Goal: Information Seeking & Learning: Learn about a topic

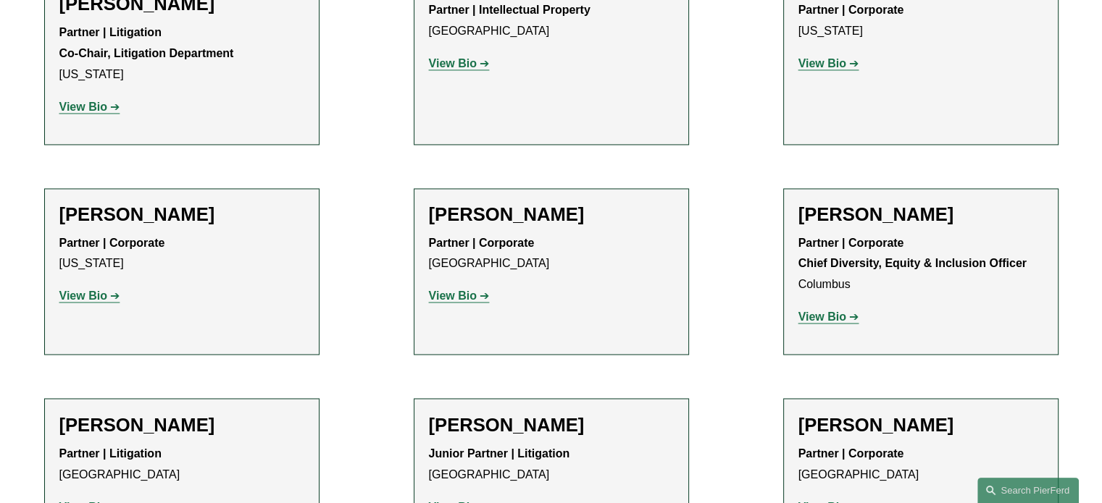
scroll to position [2535, 0]
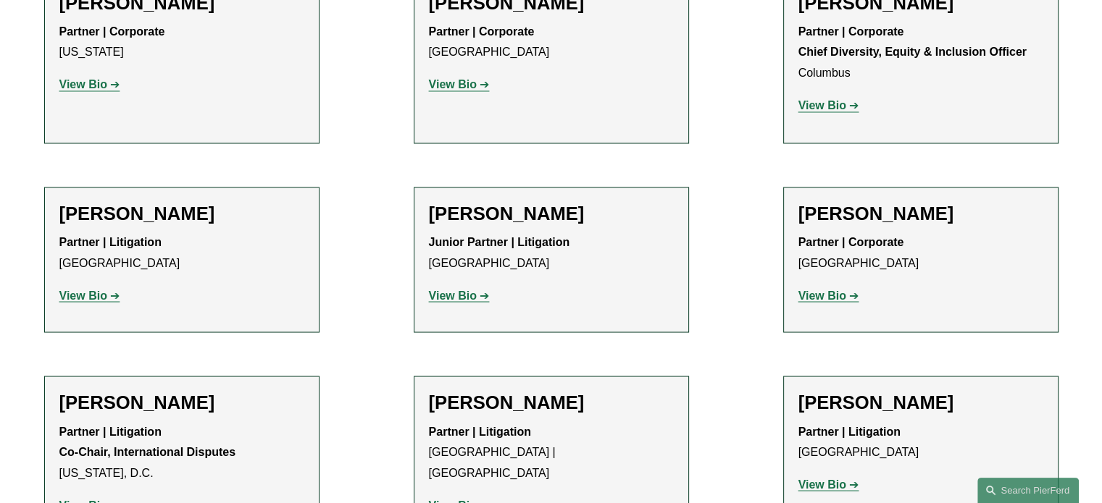
click at [442, 499] on strong "View Bio" at bounding box center [453, 505] width 48 height 12
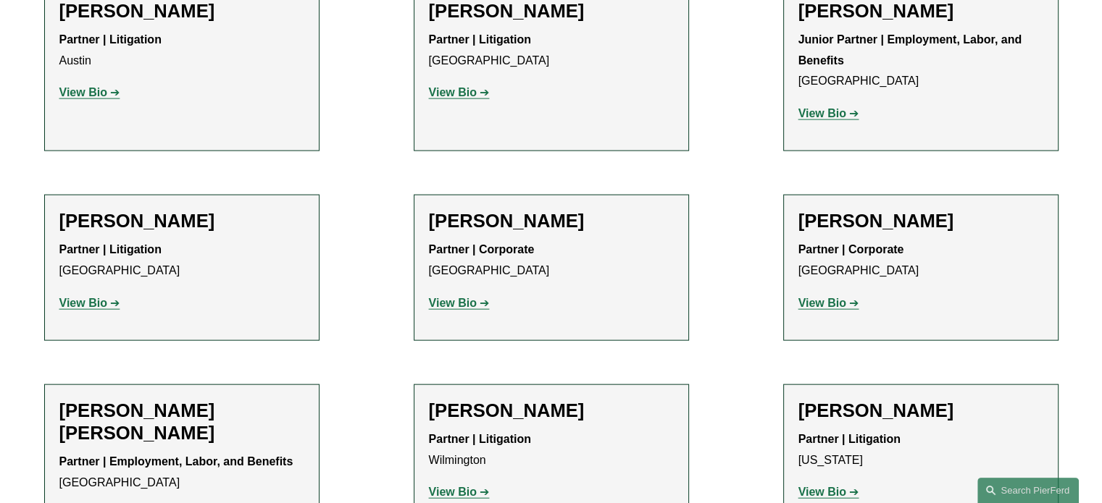
scroll to position [3331, 0]
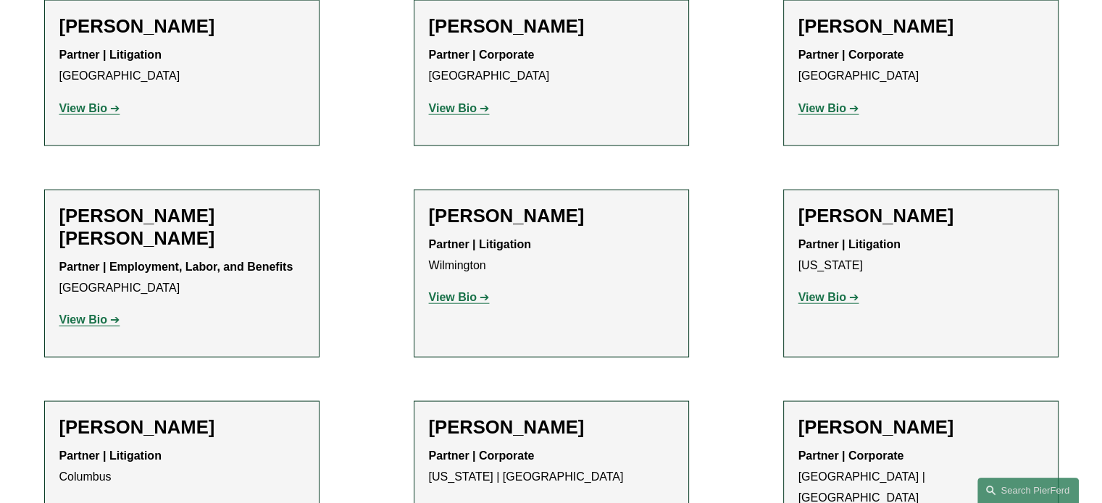
click at [826, 291] on strong "View Bio" at bounding box center [822, 297] width 48 height 12
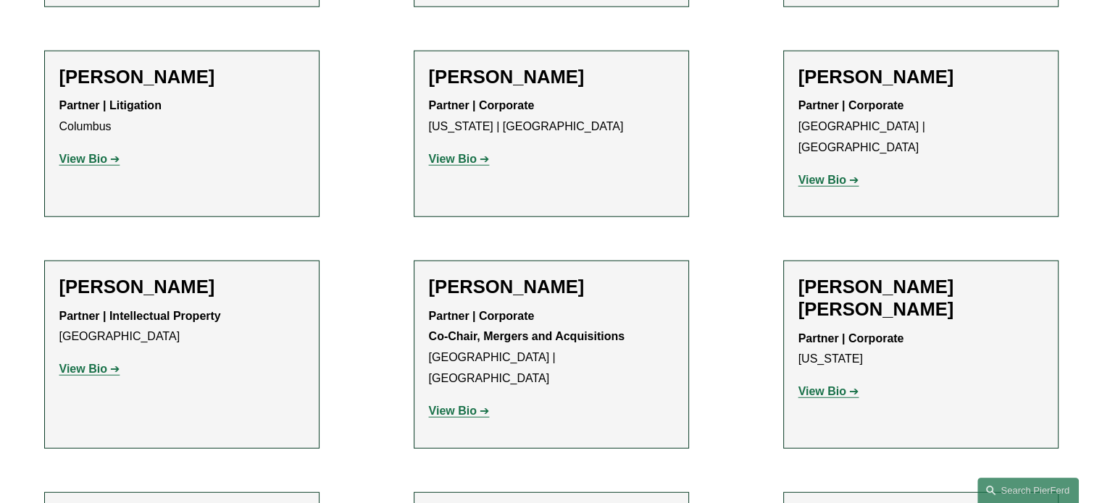
scroll to position [3766, 0]
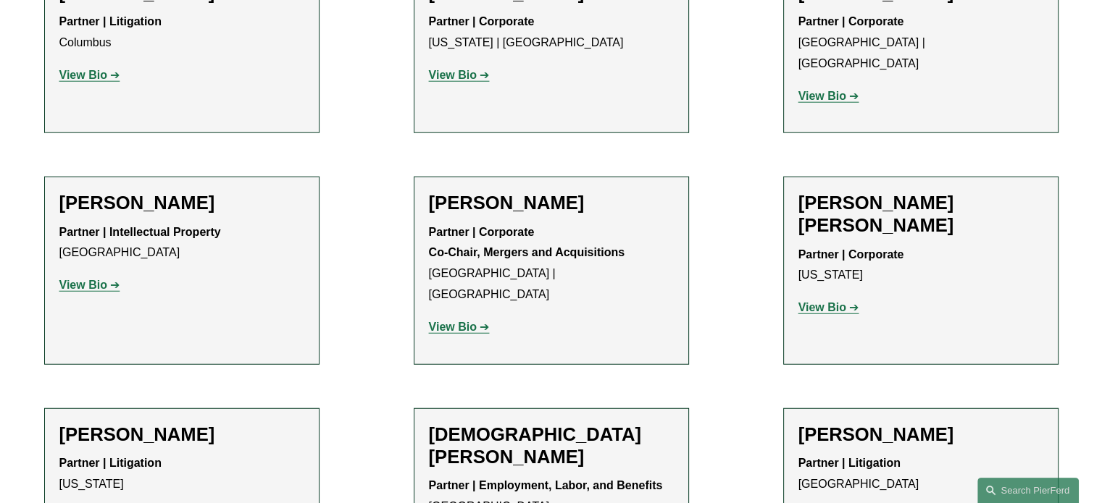
click at [831, 192] on div "Hollace Topol Cohen Partner | Corporate New York View Bio Location: New York; D…" at bounding box center [920, 261] width 245 height 138
click at [828, 301] on strong "View Bio" at bounding box center [822, 307] width 48 height 12
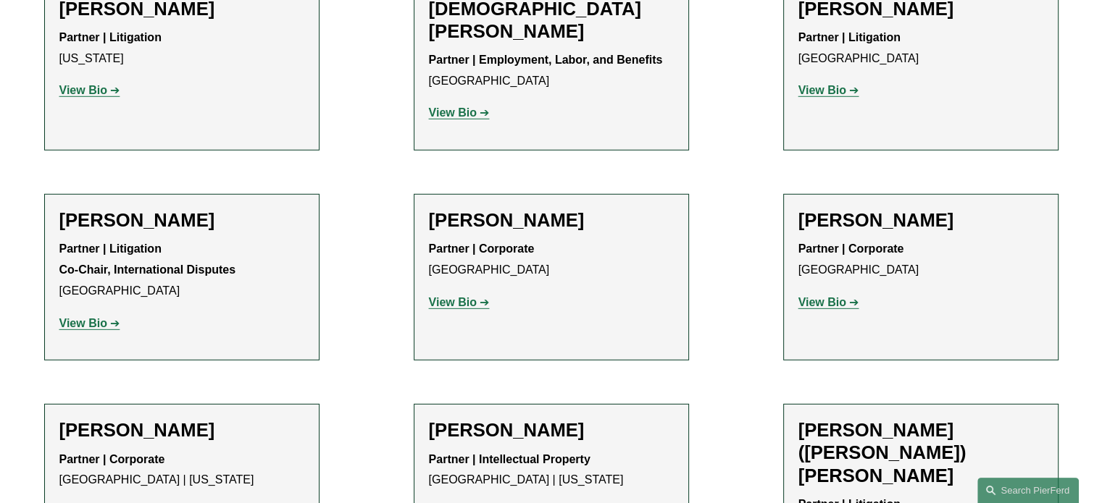
scroll to position [4200, 0]
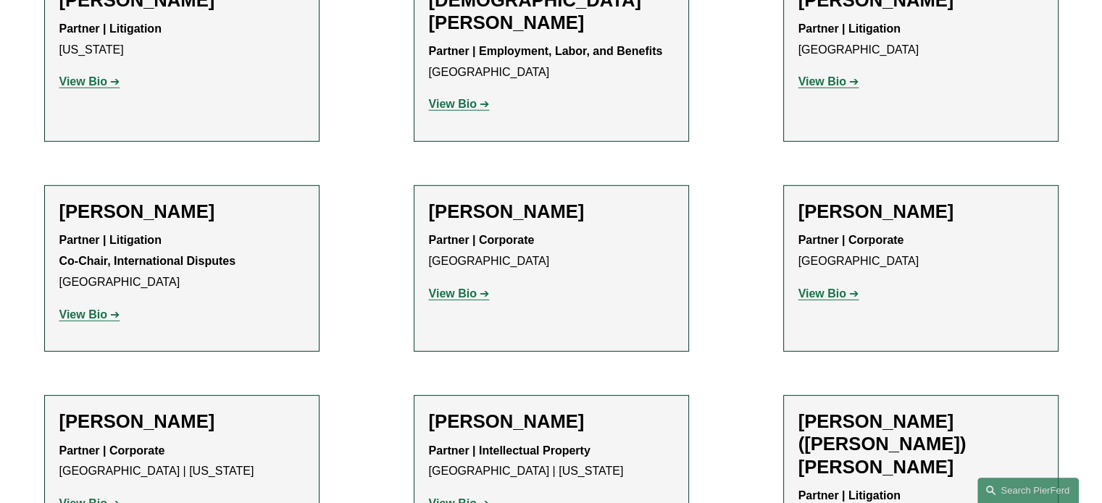
click at [450, 498] on strong "View Bio" at bounding box center [453, 504] width 48 height 12
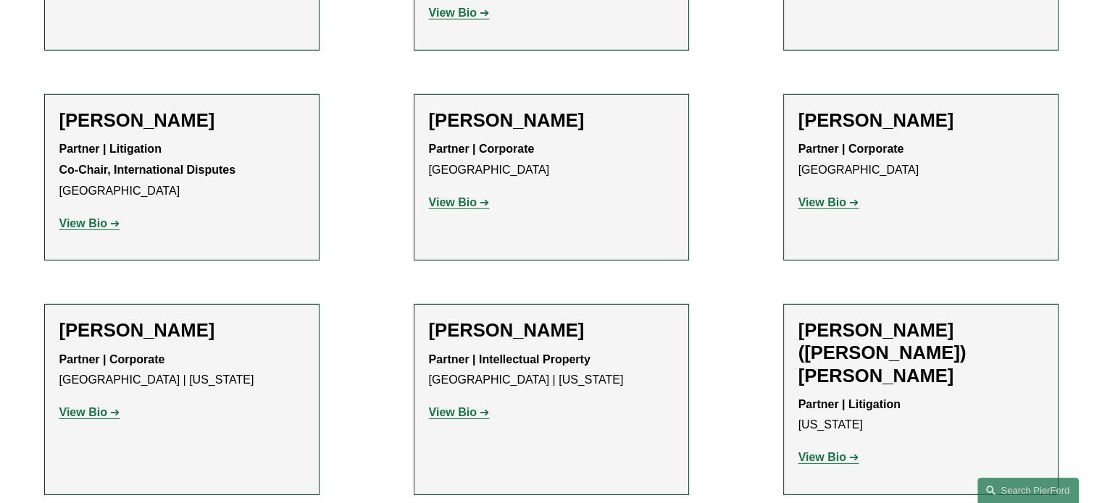
scroll to position [4635, 0]
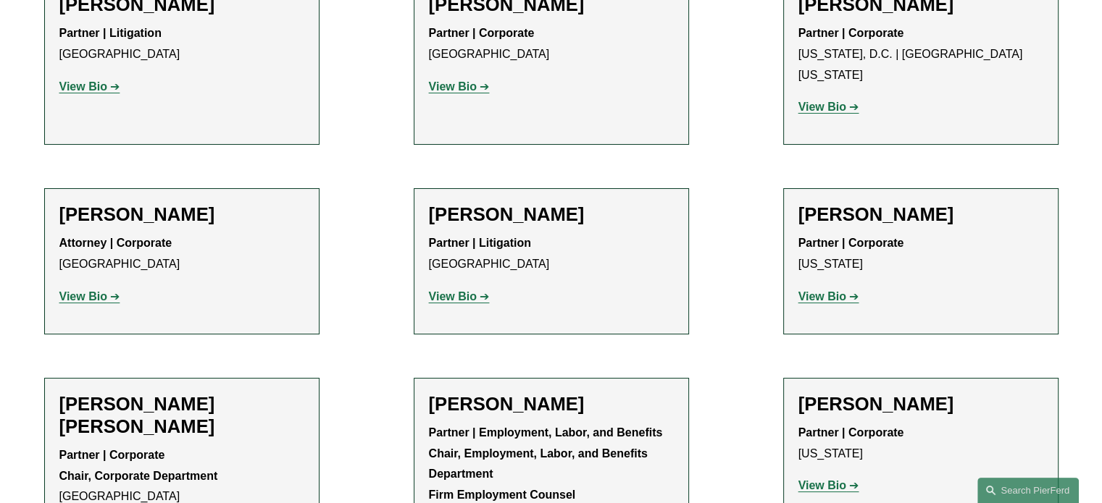
scroll to position [5866, 0]
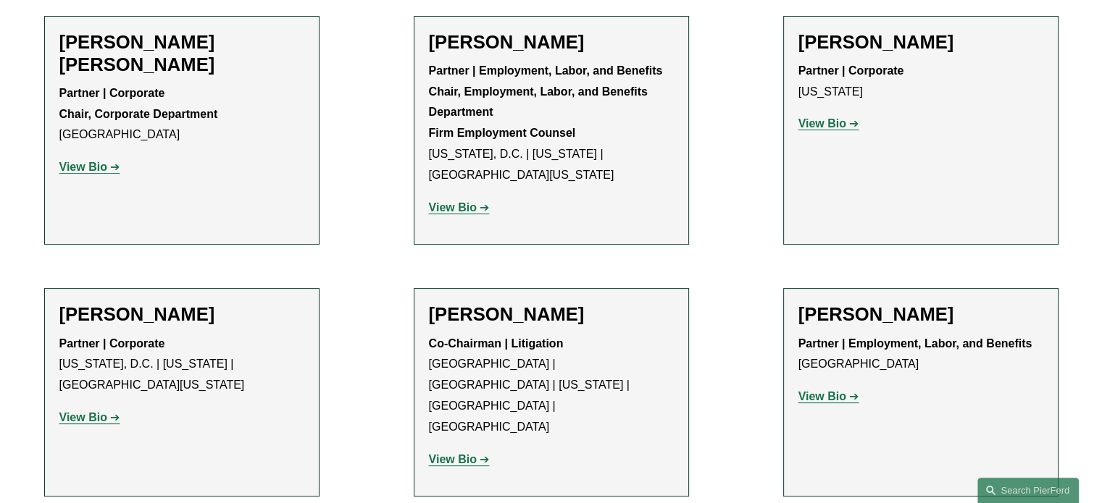
click at [457, 453] on strong "View Bio" at bounding box center [453, 459] width 48 height 12
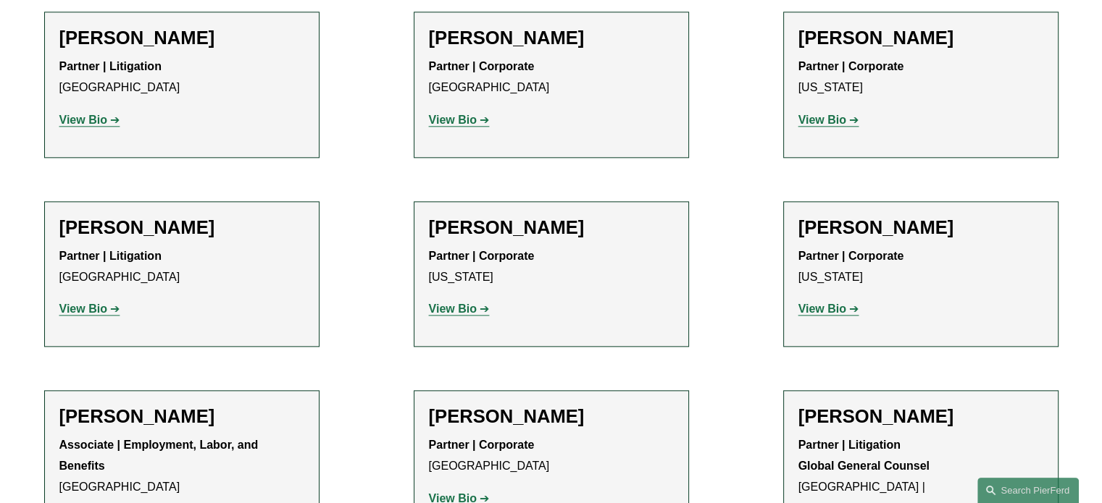
scroll to position [7025, 0]
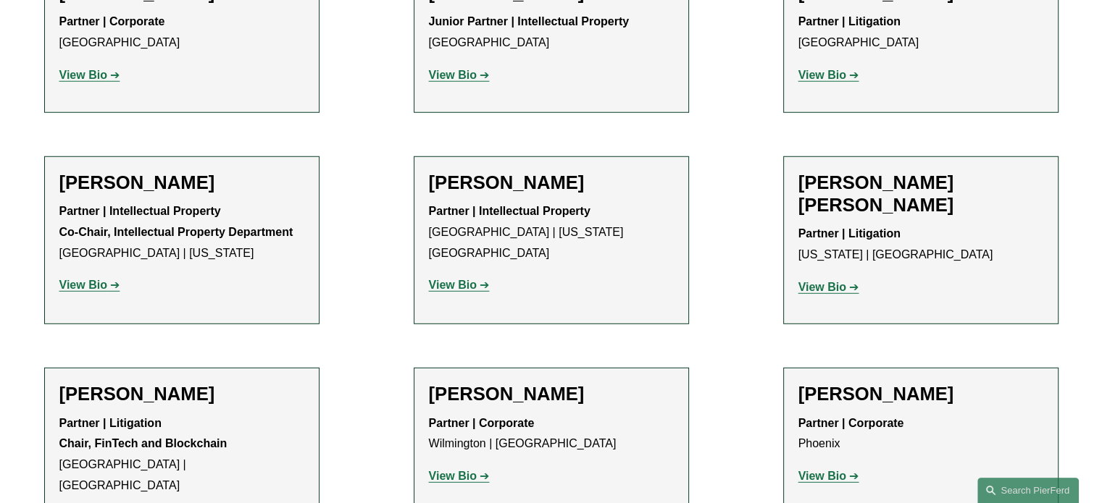
scroll to position [9559, 0]
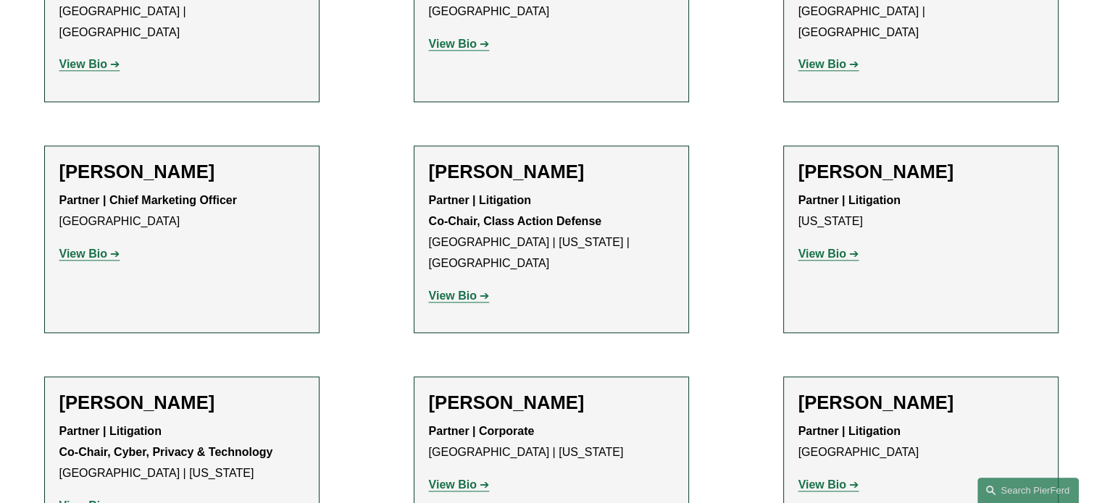
scroll to position [12891, 0]
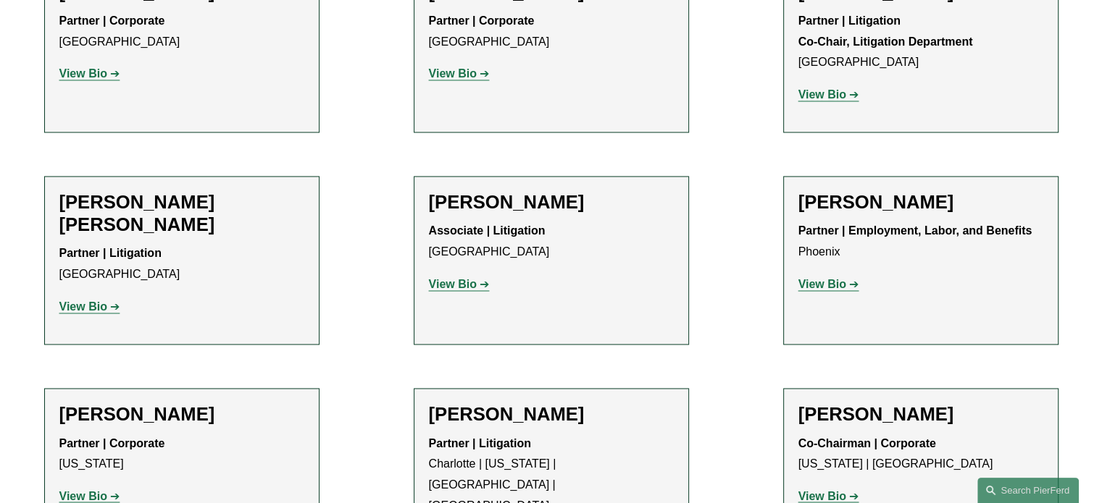
scroll to position [13325, 0]
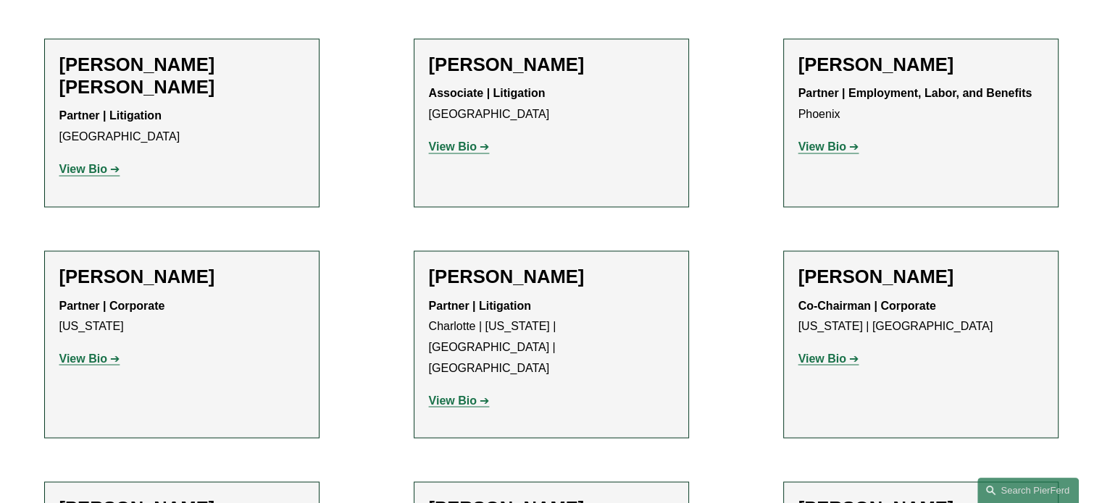
scroll to position [13760, 0]
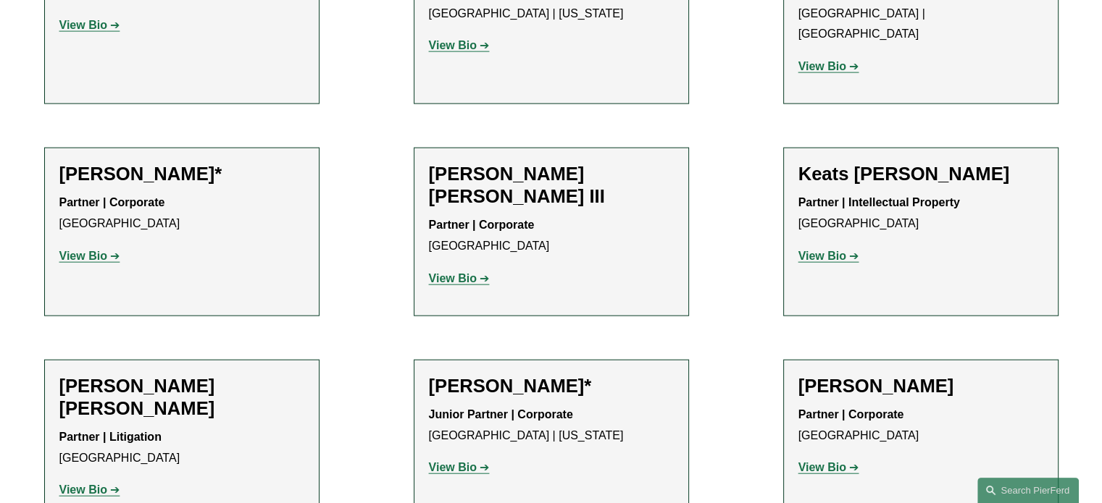
scroll to position [14484, 0]
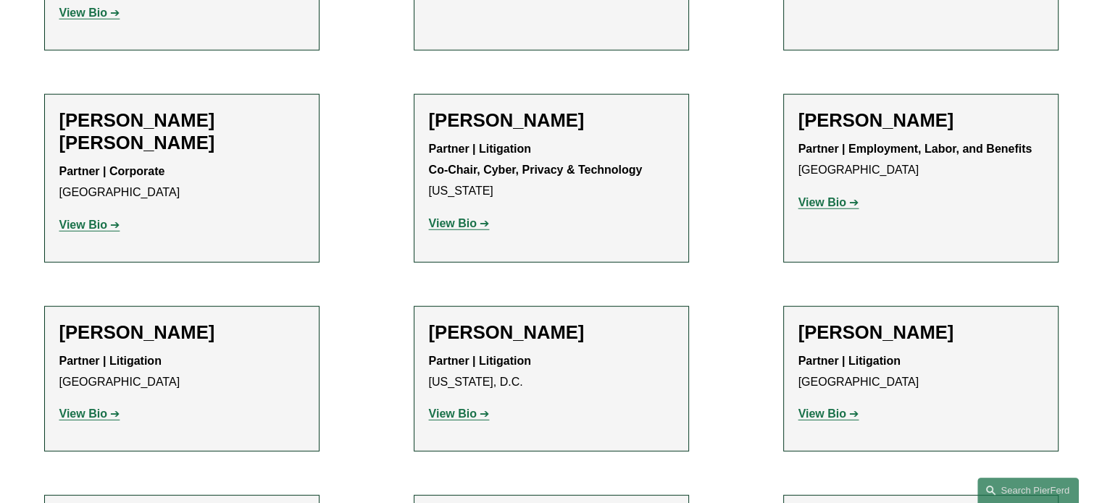
scroll to position [14774, 0]
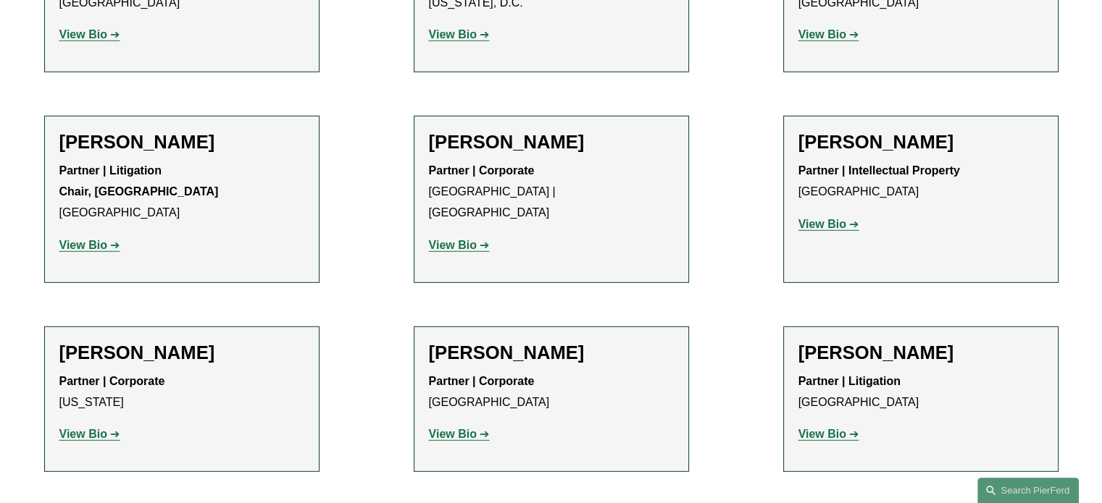
scroll to position [15136, 0]
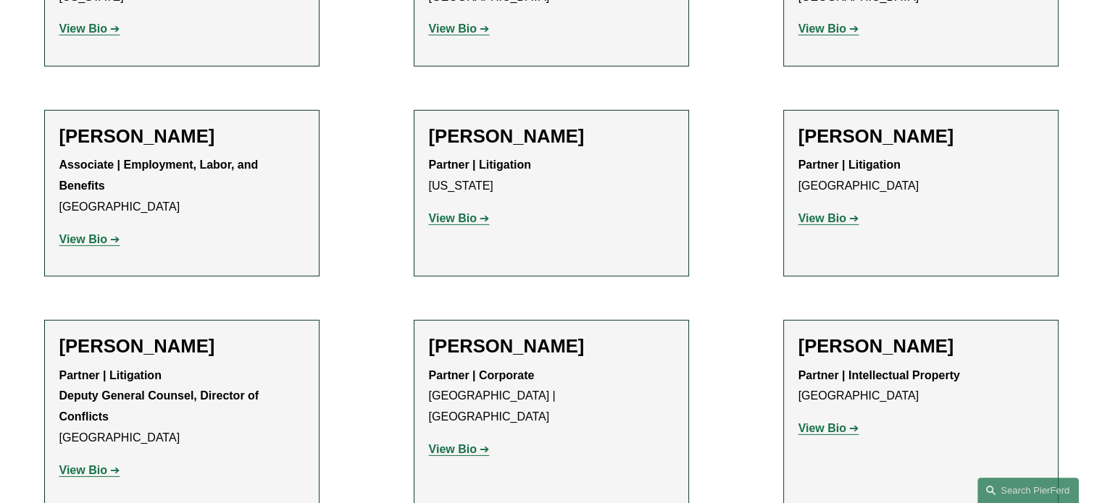
scroll to position [15788, 0]
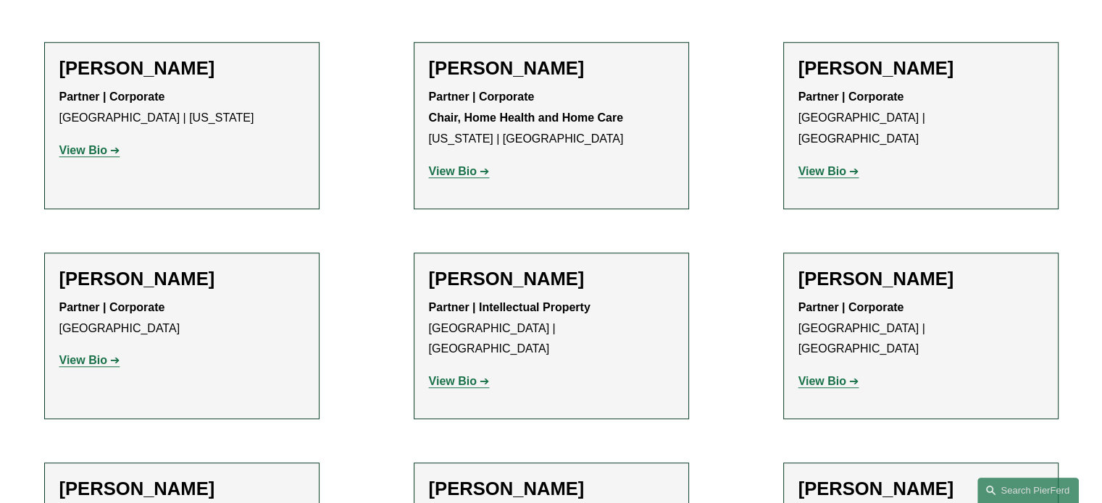
scroll to position [1376, 0]
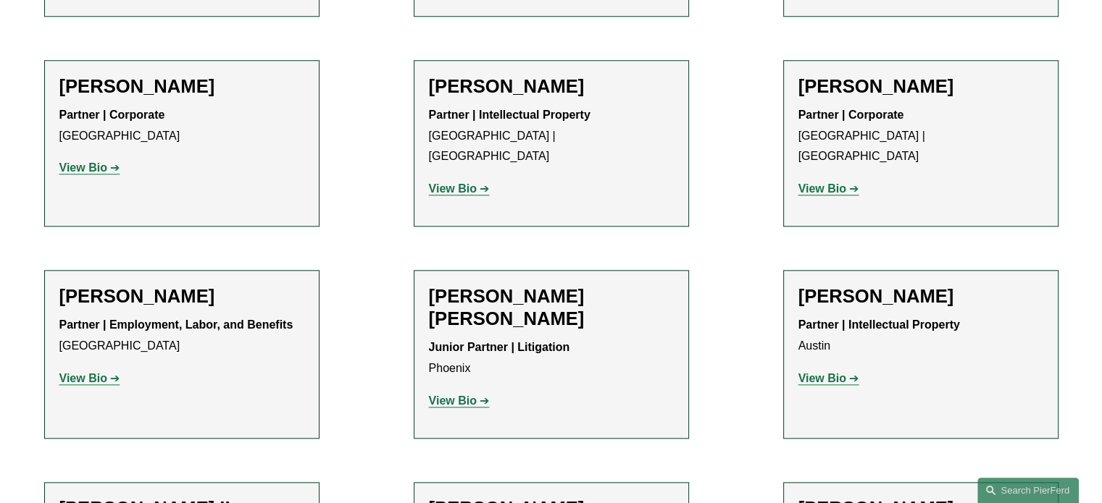
click at [448, 395] on strong "View Bio" at bounding box center [453, 401] width 48 height 12
click at [495, 179] on p "View Bio" at bounding box center [551, 189] width 245 height 21
click at [458, 182] on strong "View Bio" at bounding box center [453, 188] width 48 height 12
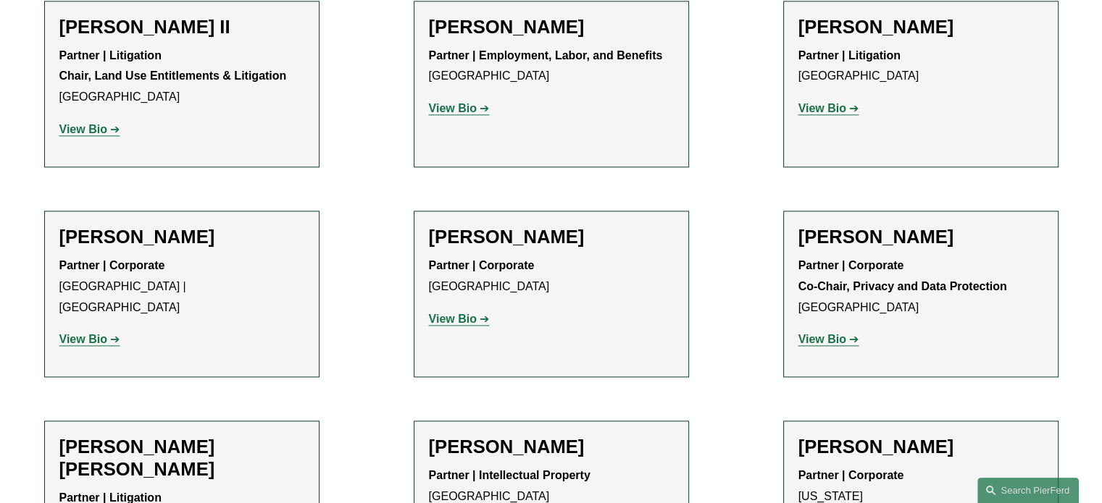
scroll to position [1883, 0]
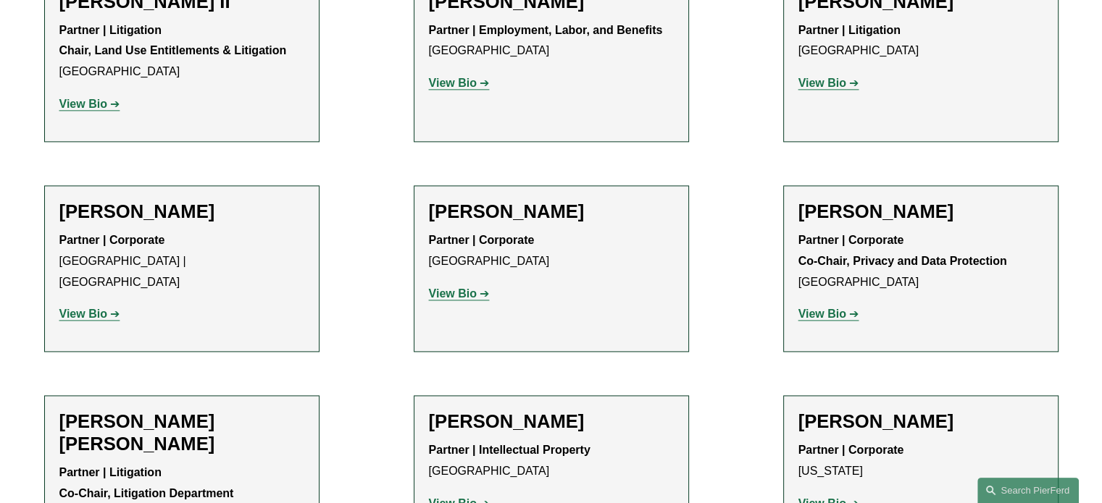
click at [828, 308] on strong "View Bio" at bounding box center [822, 314] width 48 height 12
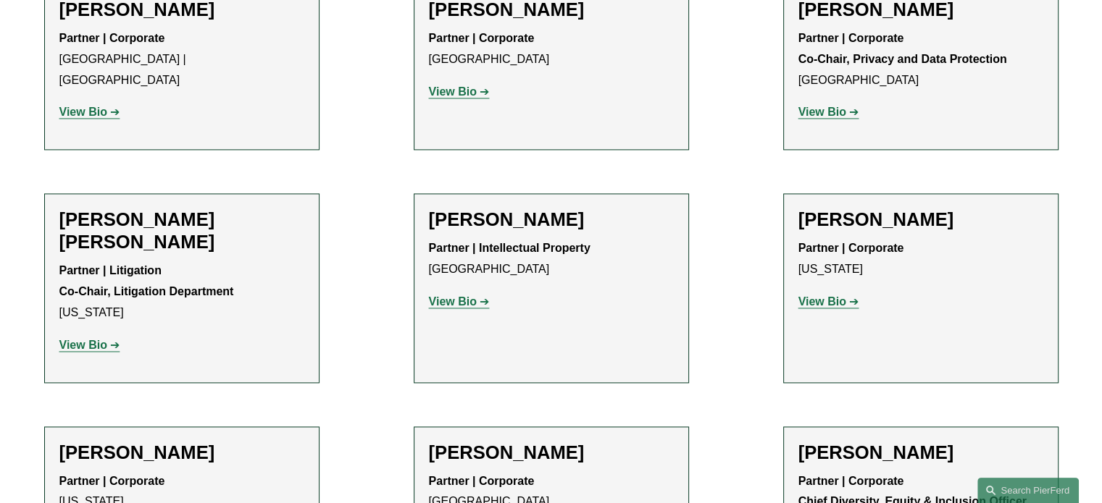
scroll to position [2245, 0]
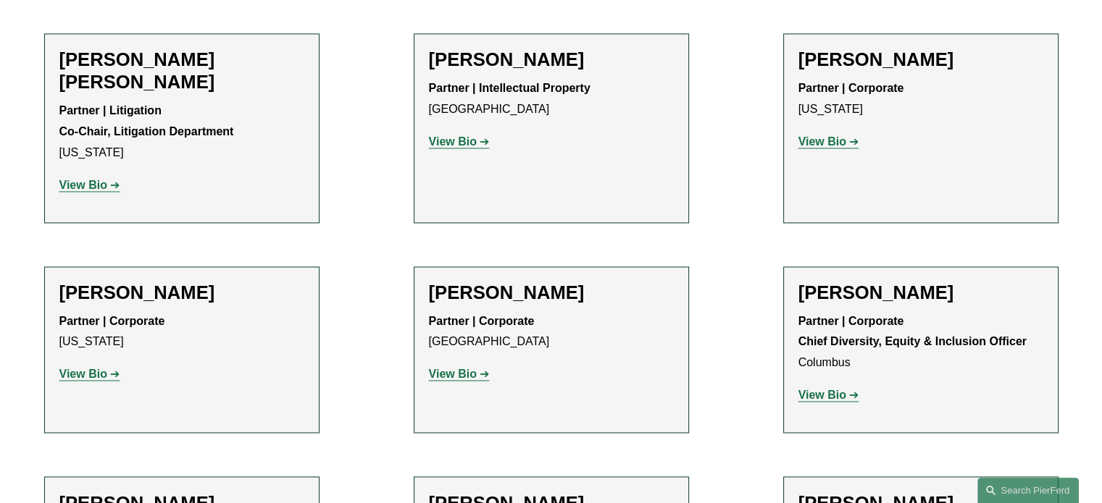
click at [86, 179] on strong "View Bio" at bounding box center [83, 185] width 48 height 12
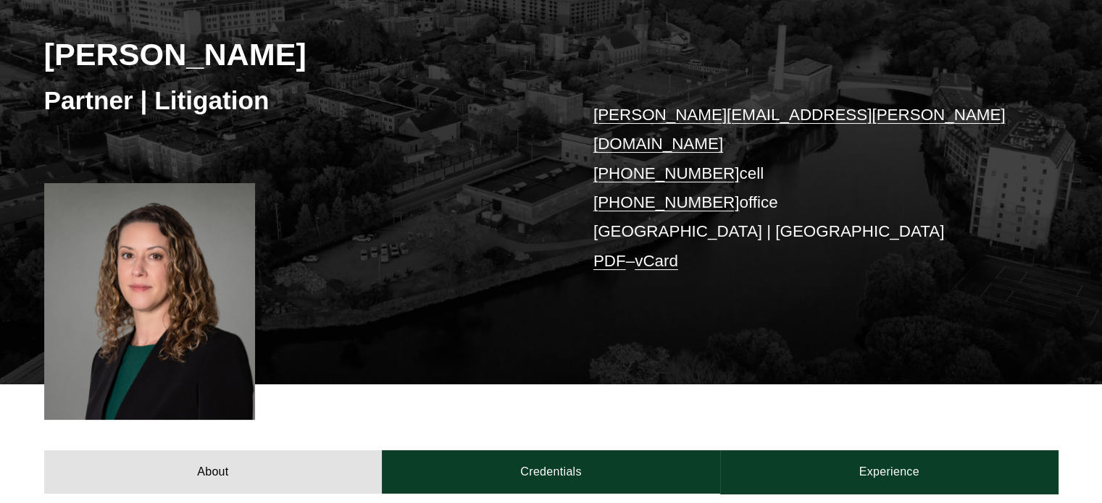
scroll to position [217, 0]
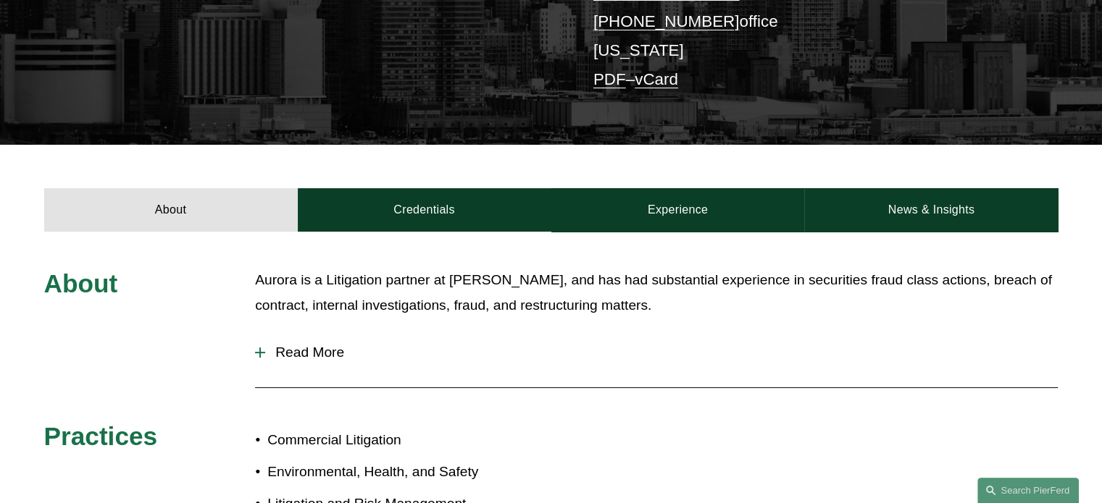
scroll to position [72, 0]
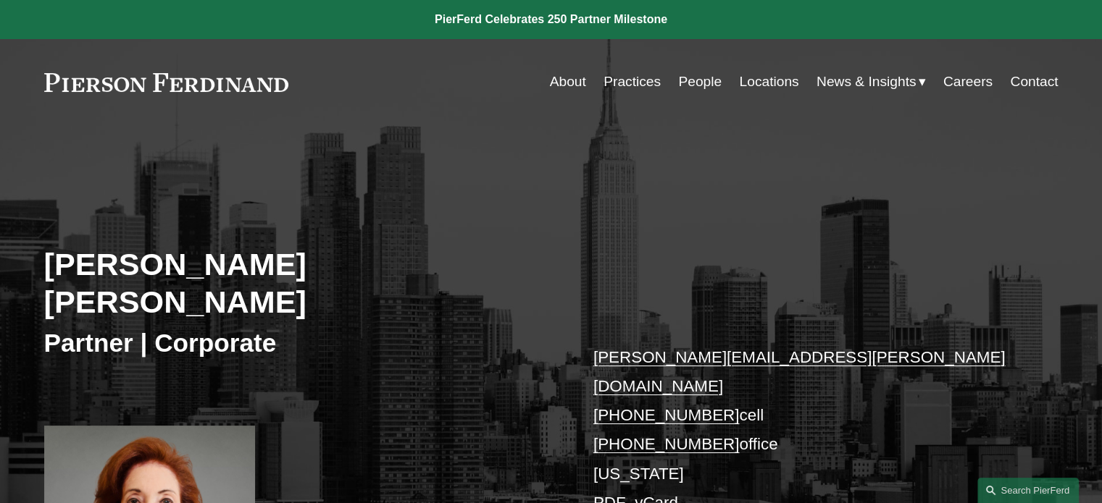
scroll to position [217, 0]
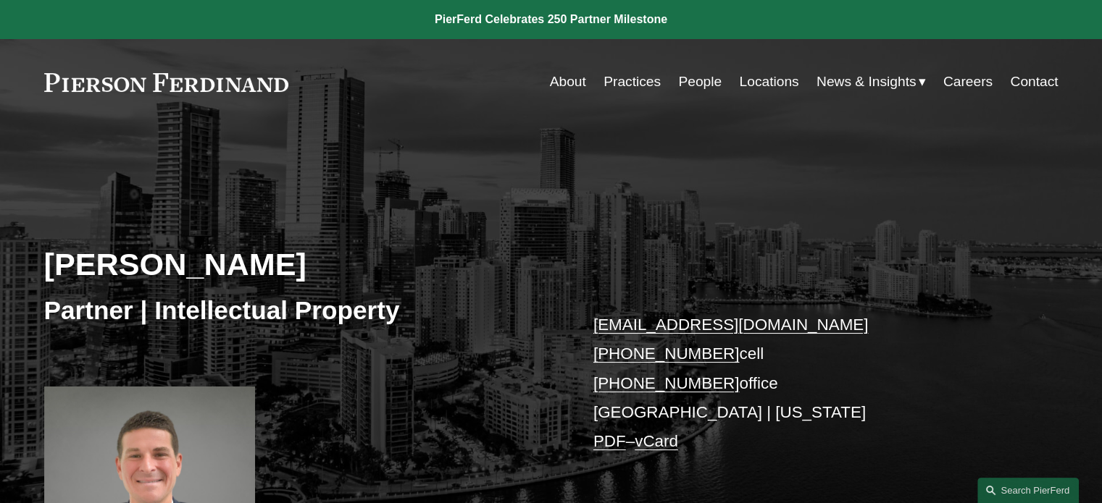
scroll to position [217, 0]
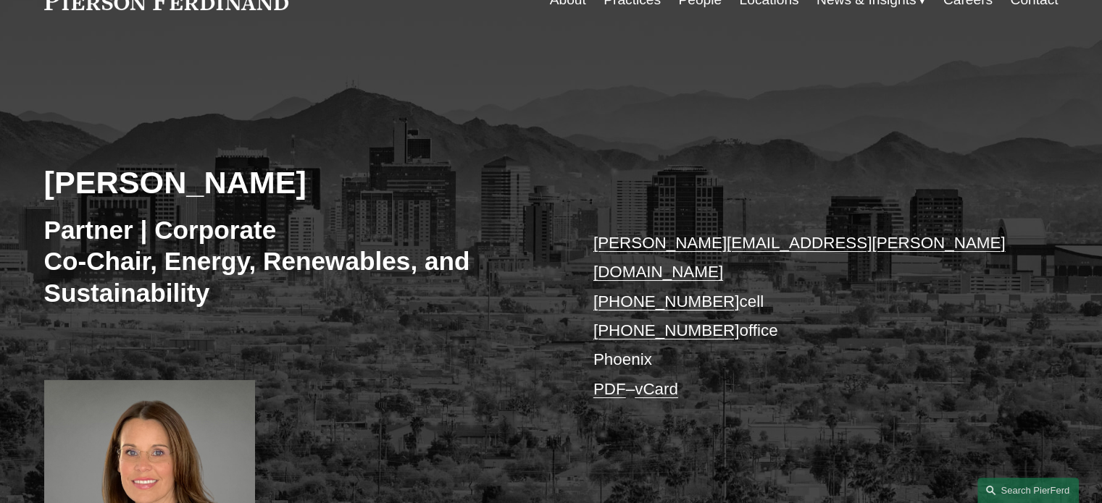
scroll to position [290, 0]
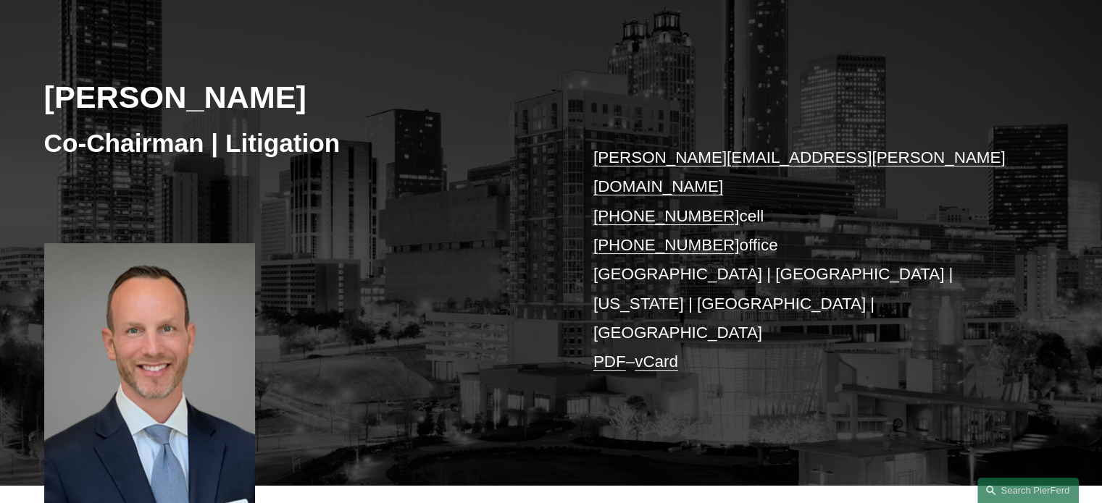
scroll to position [290, 0]
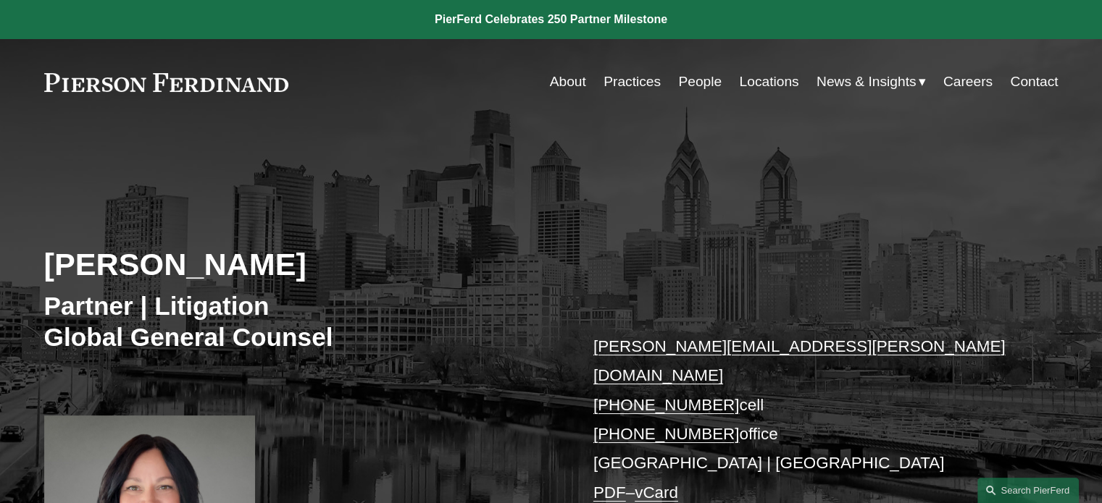
scroll to position [290, 0]
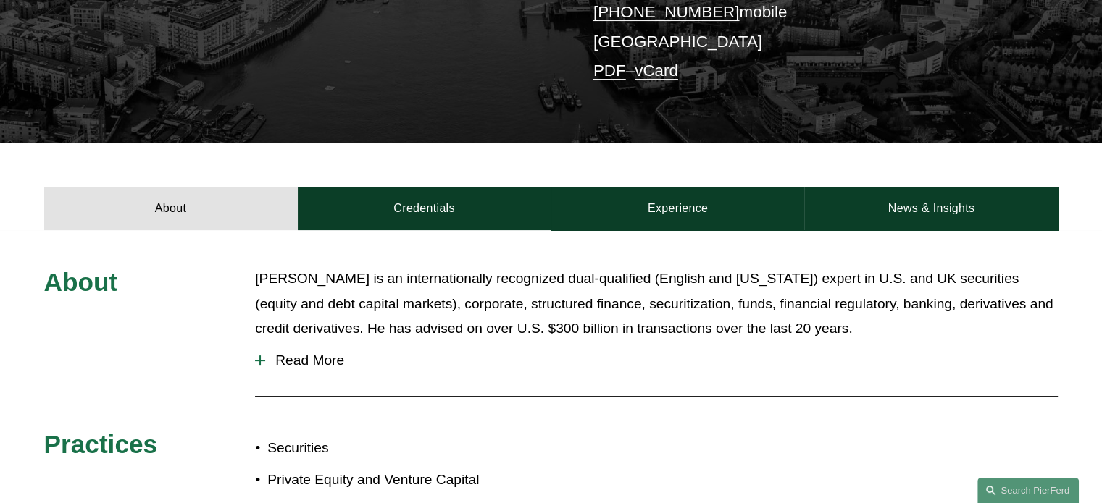
scroll to position [362, 0]
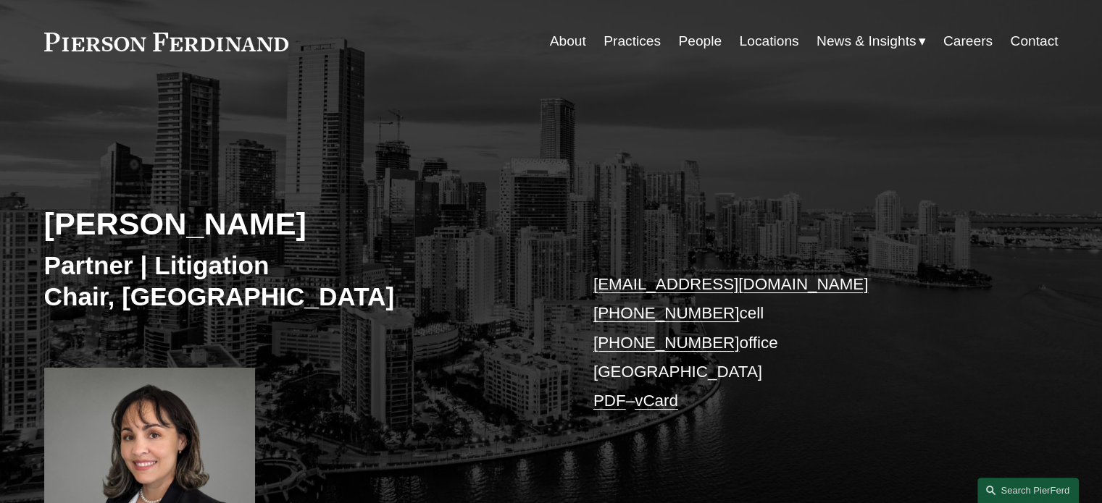
scroll to position [362, 0]
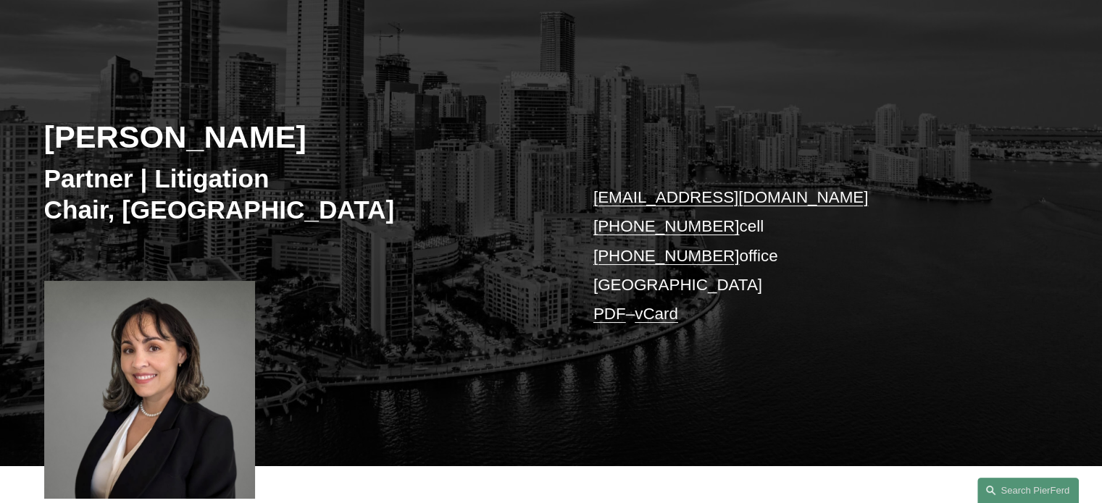
scroll to position [290, 0]
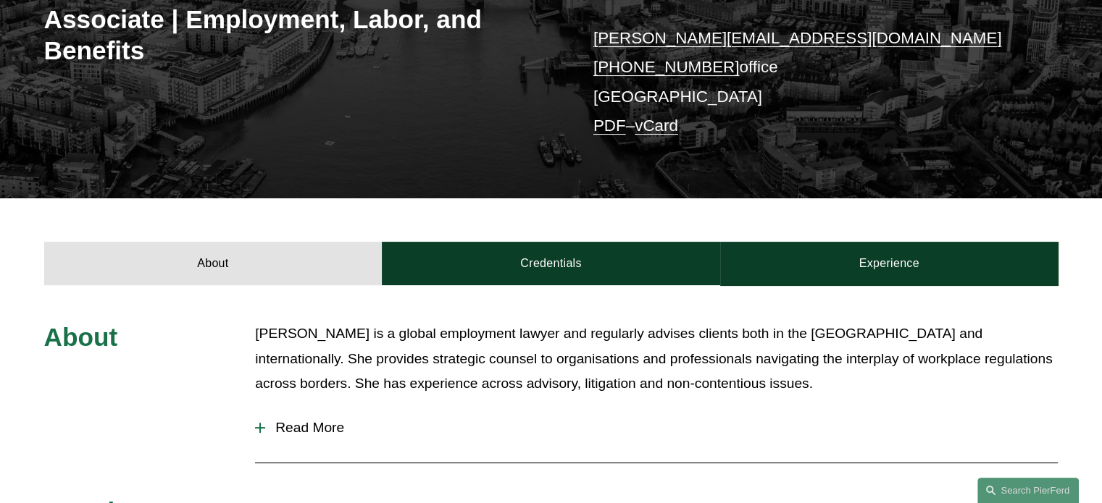
scroll to position [290, 0]
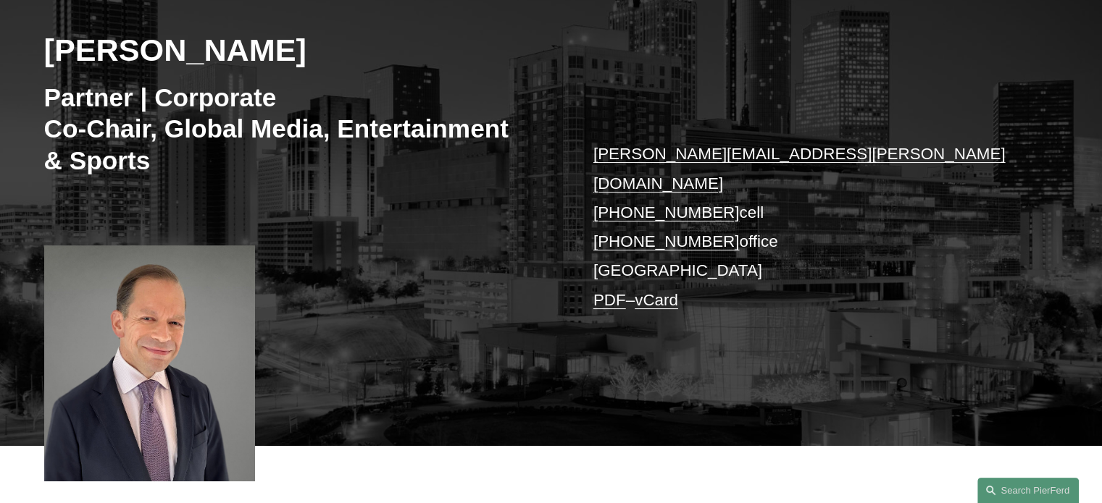
scroll to position [217, 0]
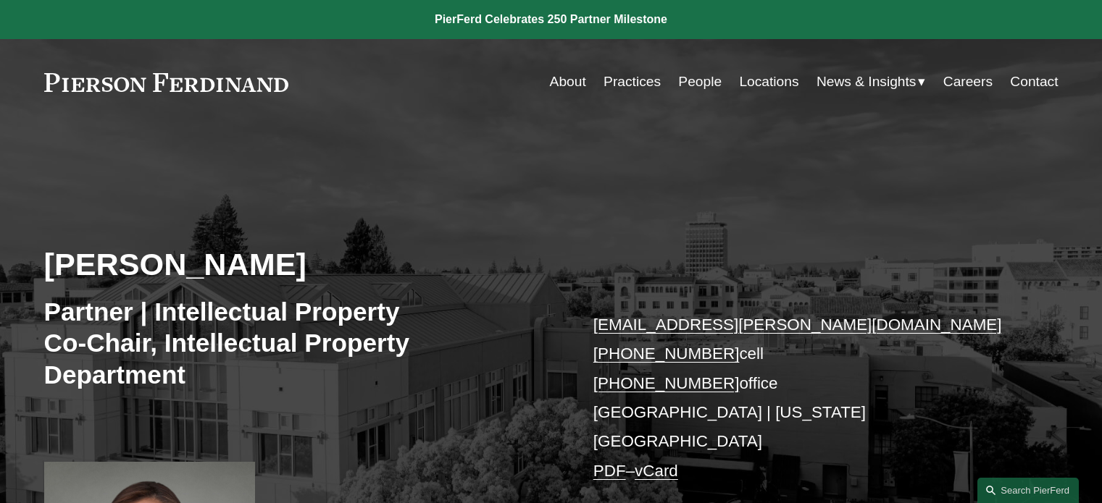
scroll to position [217, 0]
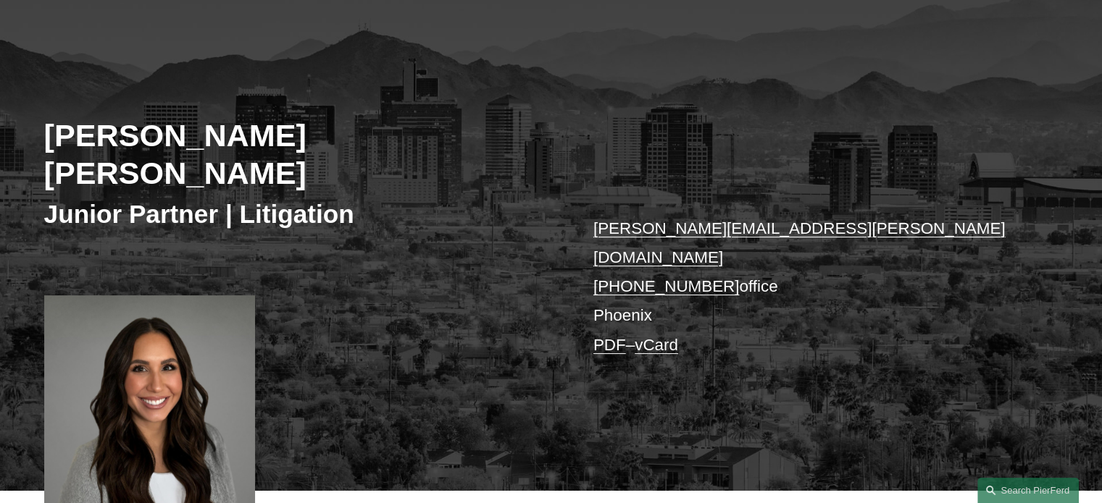
scroll to position [362, 0]
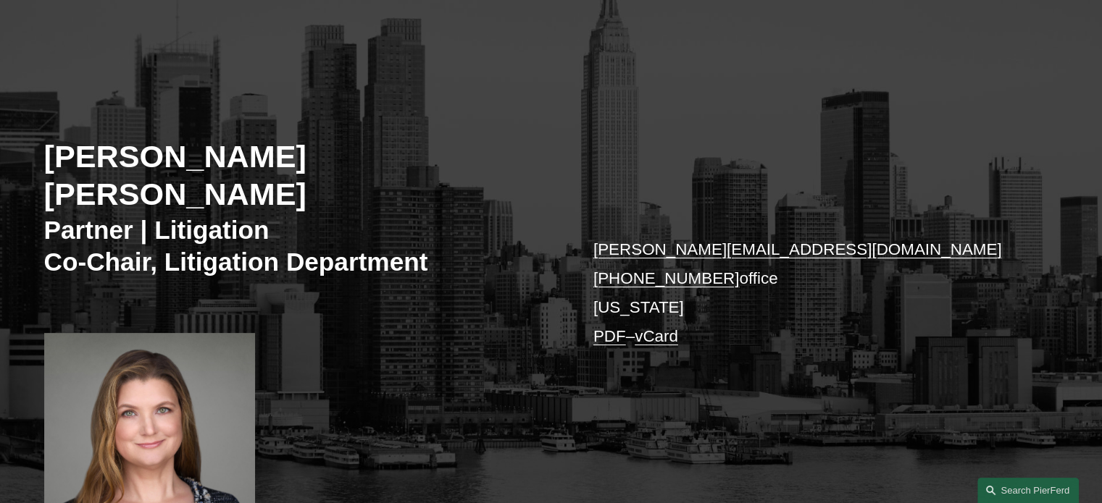
scroll to position [217, 0]
